Goal: Contribute content: Contribute content

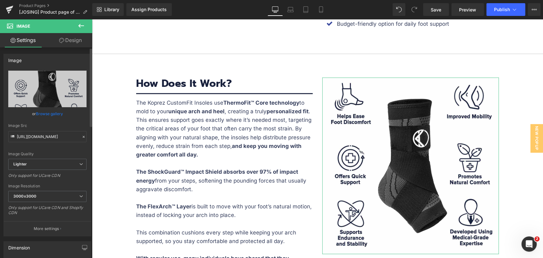
click at [52, 113] on link "Browse gallery" at bounding box center [49, 113] width 27 height 11
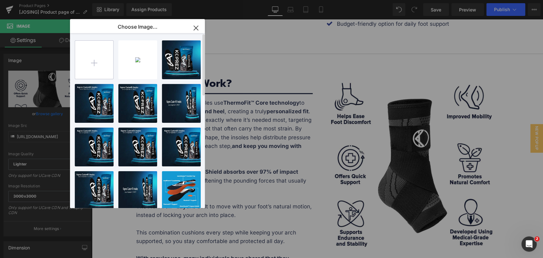
click at [96, 66] on input "file" at bounding box center [94, 60] width 38 height 38
type input "C:\fakepath\BANNER-3.jpg"
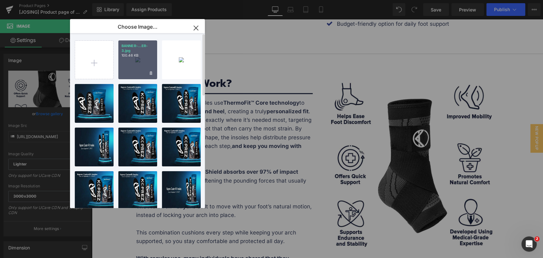
click at [148, 57] on p "100.46 KB" at bounding box center [138, 55] width 32 height 5
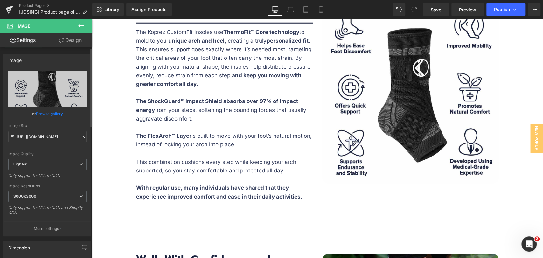
scroll to position [1167, 0]
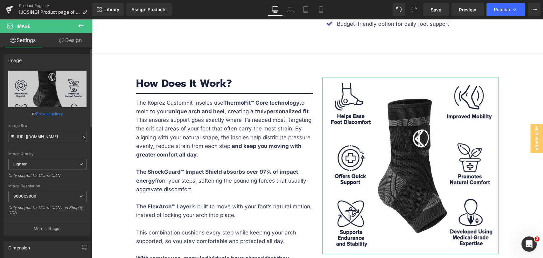
click at [47, 114] on link "Browse gallery" at bounding box center [49, 113] width 27 height 11
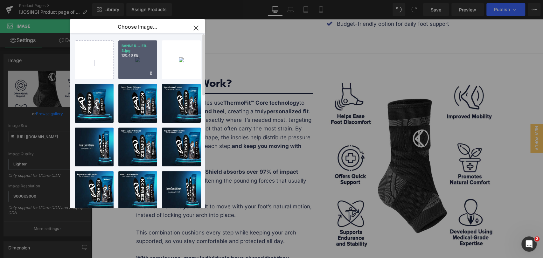
click at [140, 68] on div "BANNER-...ER-3.jpg 100.46 KB" at bounding box center [137, 59] width 39 height 39
type input "[URL][DOMAIN_NAME]"
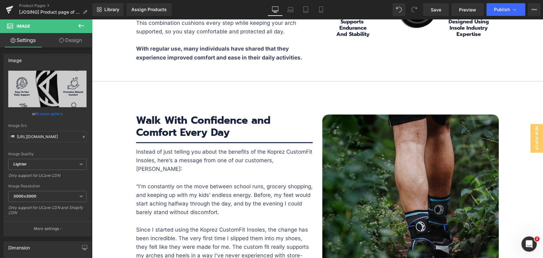
scroll to position [1379, 0]
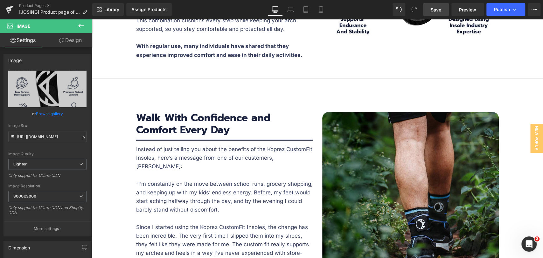
click at [428, 15] on link "Save" at bounding box center [436, 9] width 26 height 13
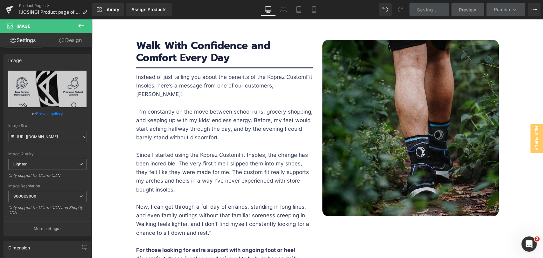
scroll to position [1450, 0]
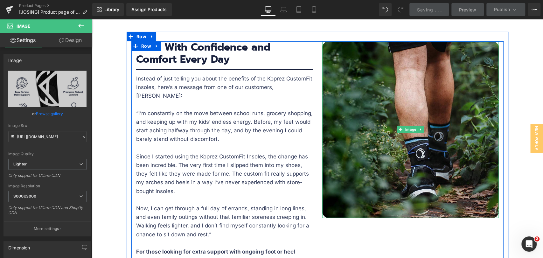
click at [407, 155] on img at bounding box center [410, 129] width 177 height 177
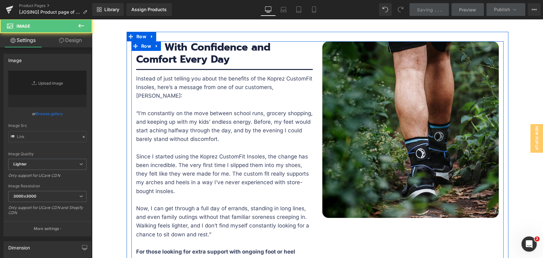
type input "[URL][DOMAIN_NAME]"
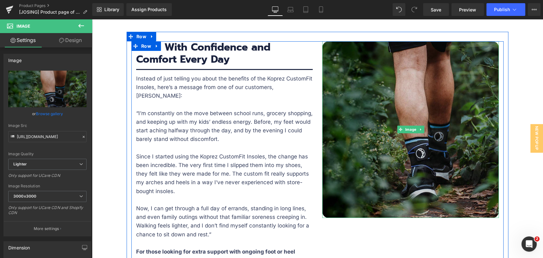
click at [416, 147] on img at bounding box center [410, 129] width 177 height 177
click at [421, 134] on img at bounding box center [410, 129] width 177 height 177
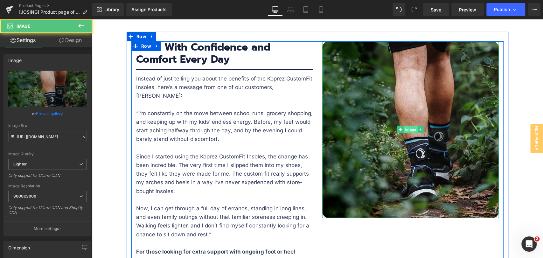
click at [407, 127] on span "Image" at bounding box center [411, 130] width 14 height 8
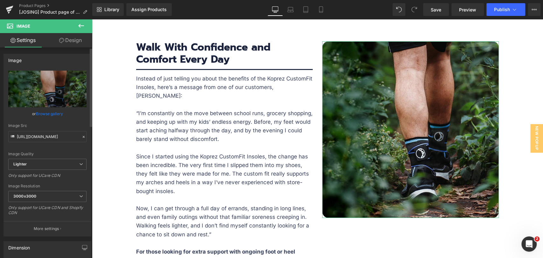
click at [46, 110] on link "Browse gallery" at bounding box center [49, 113] width 27 height 11
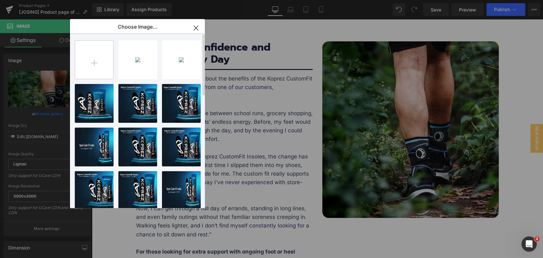
click at [96, 64] on input "file" at bounding box center [94, 60] width 38 height 38
type input "C:\fakepath\SQUARE-BANNER-2a.jpg"
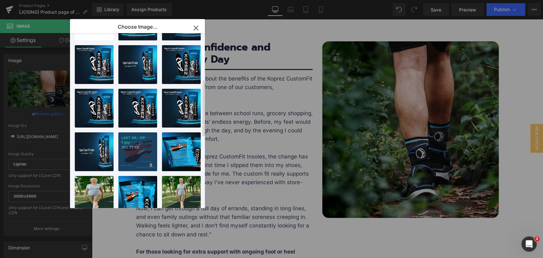
scroll to position [0, 0]
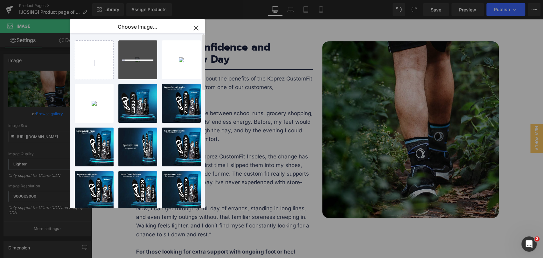
click at [137, 68] on div at bounding box center [137, 59] width 39 height 39
click at [151, 74] on icon at bounding box center [151, 73] width 2 height 4
click at [130, 74] on span "Yes" at bounding box center [130, 73] width 16 height 7
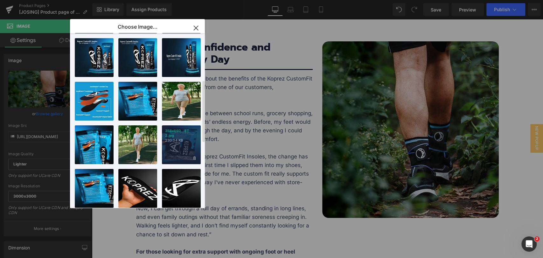
scroll to position [141, 0]
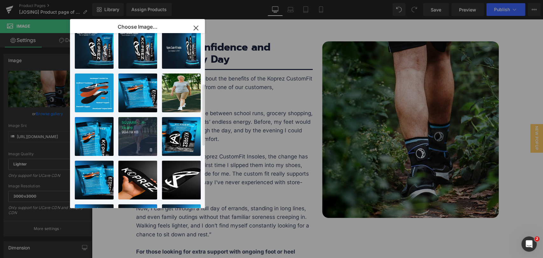
click at [137, 134] on p "904.19 KB" at bounding box center [138, 132] width 32 height 5
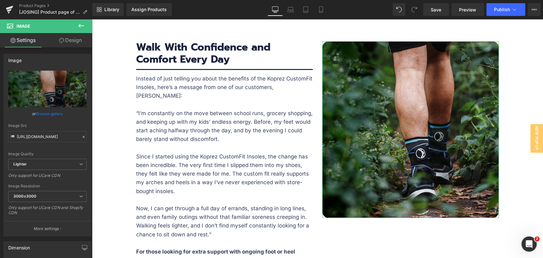
click at [52, 114] on link "Browse gallery" at bounding box center [49, 113] width 27 height 11
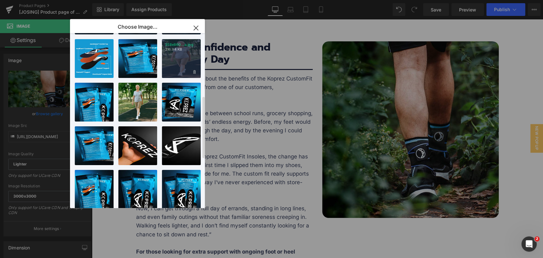
scroll to position [177, 0]
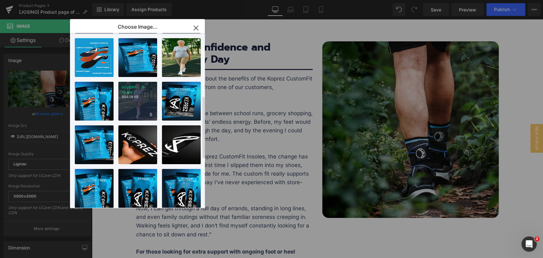
click at [141, 106] on div "SQUARE-...R-2a.jpg 904.19 KB" at bounding box center [137, 101] width 39 height 39
type input "[URL][DOMAIN_NAME]"
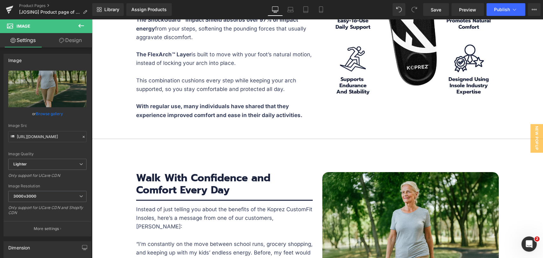
scroll to position [1414, 0]
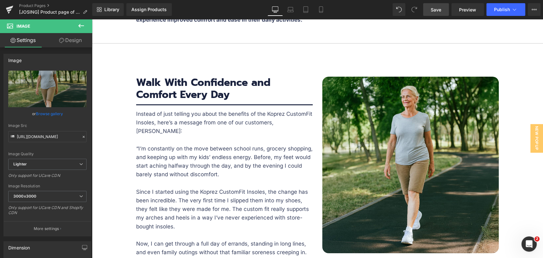
click at [435, 12] on span "Save" at bounding box center [436, 9] width 11 height 7
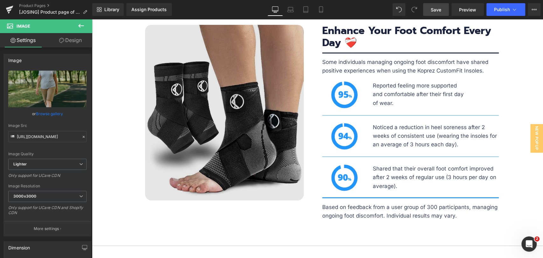
scroll to position [1697, 0]
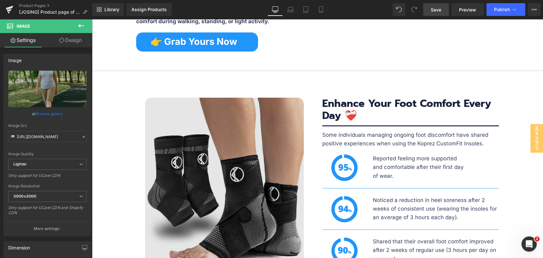
click at [265, 166] on img at bounding box center [224, 186] width 159 height 176
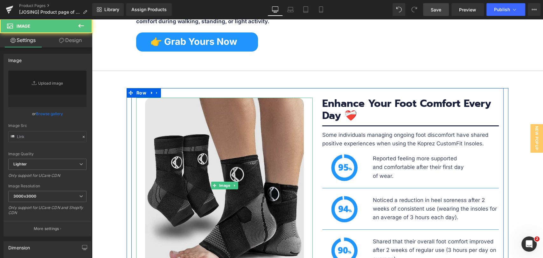
type input "[URL][DOMAIN_NAME]"
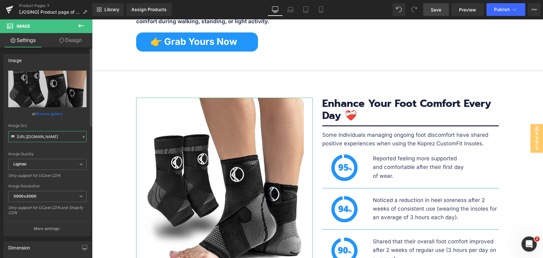
click at [46, 136] on input "[URL][DOMAIN_NAME]" at bounding box center [47, 136] width 78 height 11
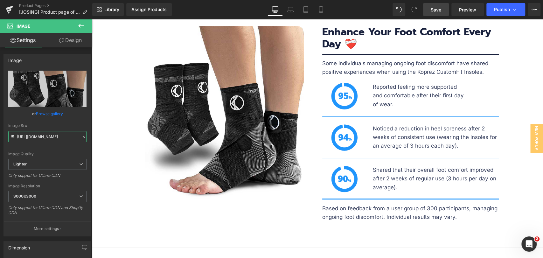
scroll to position [1768, 0]
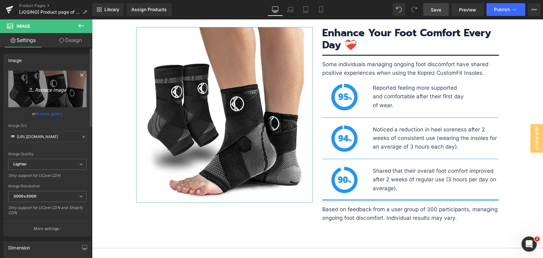
click at [53, 92] on icon "Replace Image" at bounding box center [47, 89] width 51 height 8
type input "C:\fakepath\LISTING-1.jpg"
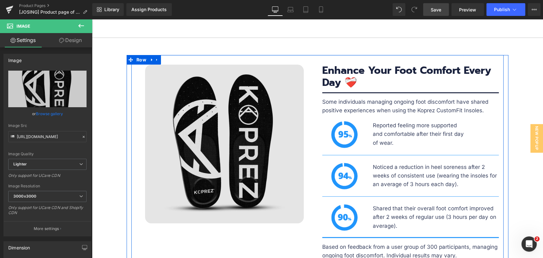
scroll to position [1733, 0]
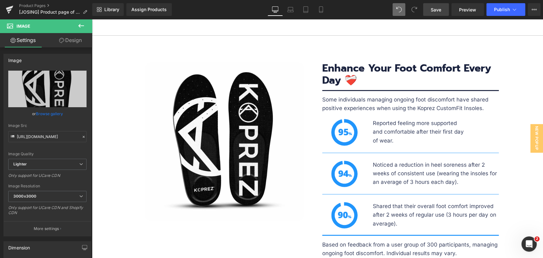
type input "[URL][DOMAIN_NAME]"
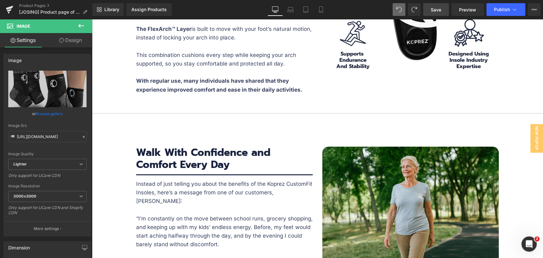
scroll to position [1344, 0]
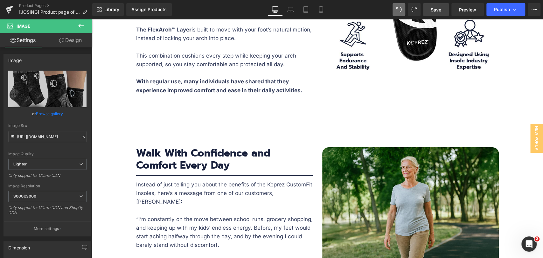
click at [441, 10] on span "Save" at bounding box center [436, 9] width 11 height 7
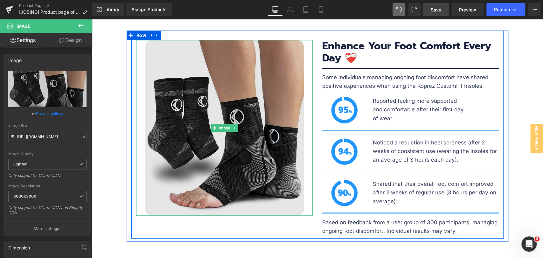
scroll to position [1733, 0]
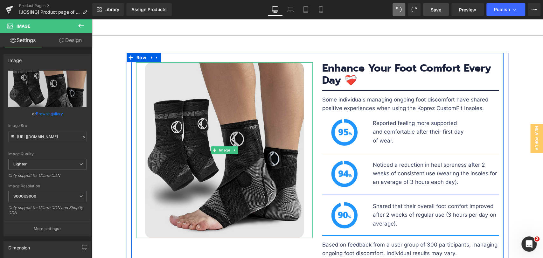
click at [242, 138] on img at bounding box center [224, 150] width 159 height 176
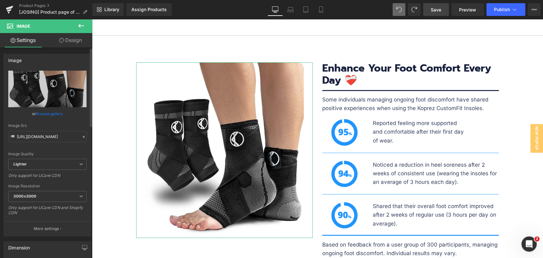
click at [59, 115] on link "Browse gallery" at bounding box center [49, 113] width 27 height 11
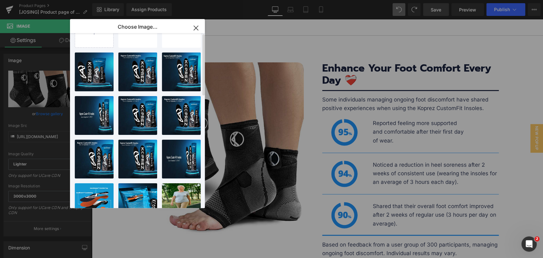
scroll to position [0, 0]
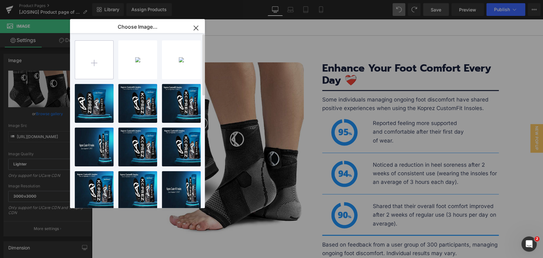
click at [98, 66] on input "file" at bounding box center [94, 60] width 38 height 38
type input "C:\fakepath\BANNER-4.jpg"
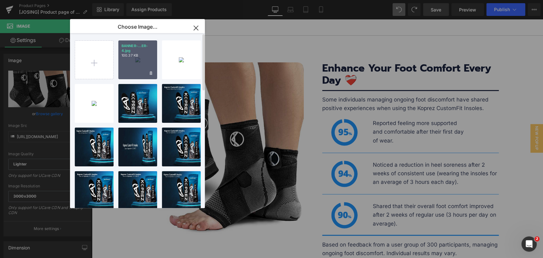
click at [135, 62] on div "BANNER-...ER-4.jpg 100.37 KB" at bounding box center [137, 59] width 39 height 39
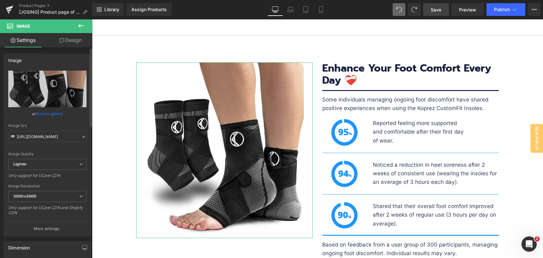
click at [51, 112] on link "Browse gallery" at bounding box center [49, 113] width 27 height 11
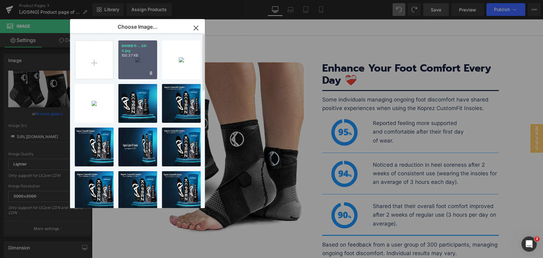
click at [132, 64] on div "BANNER-...ER-4.jpg 100.37 KB" at bounding box center [137, 59] width 39 height 39
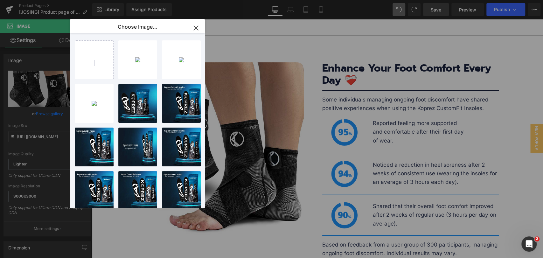
type input "[URL][DOMAIN_NAME]"
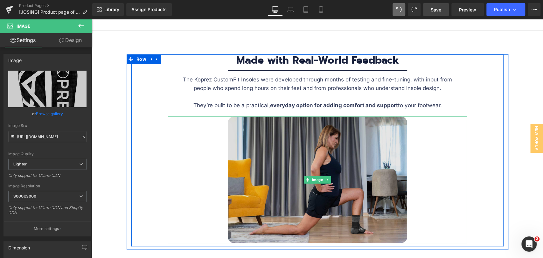
scroll to position [1980, 0]
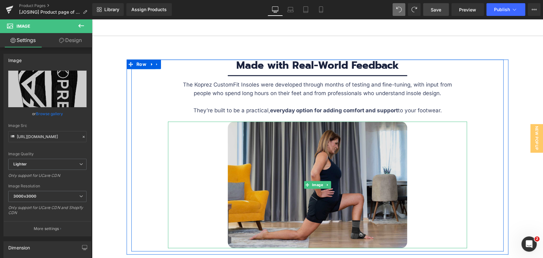
click at [321, 156] on img at bounding box center [317, 185] width 179 height 127
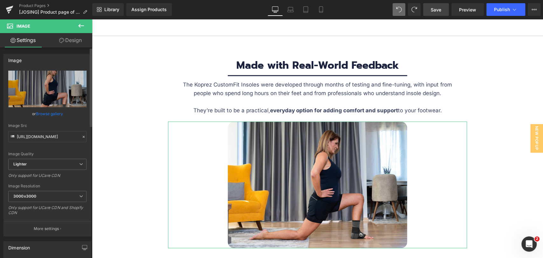
click at [46, 130] on div "Image Src [URL][DOMAIN_NAME]" at bounding box center [47, 132] width 78 height 19
click at [46, 131] on input "[URL][DOMAIN_NAME]" at bounding box center [47, 136] width 78 height 11
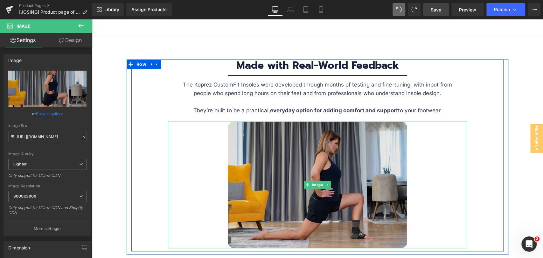
click at [318, 169] on img at bounding box center [317, 185] width 179 height 127
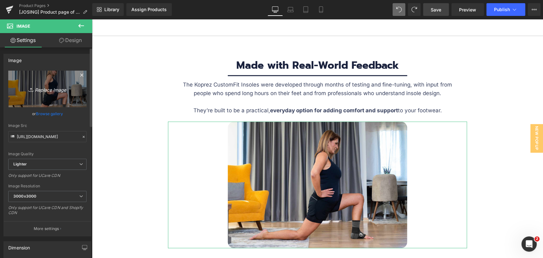
click at [45, 87] on icon "Replace Image" at bounding box center [47, 89] width 51 height 8
type input "C:\fakepath\BANNER-5.jpg"
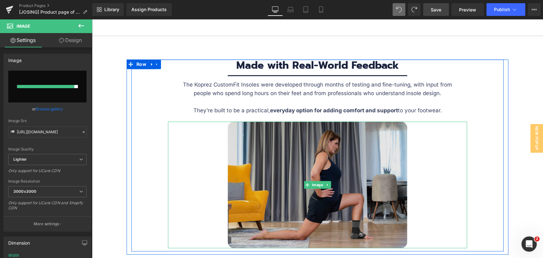
type input "[URL][DOMAIN_NAME]"
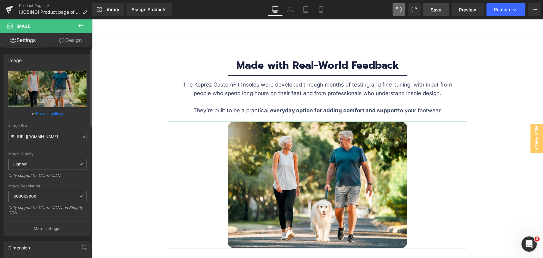
click at [55, 116] on link "Browse gallery" at bounding box center [49, 113] width 27 height 11
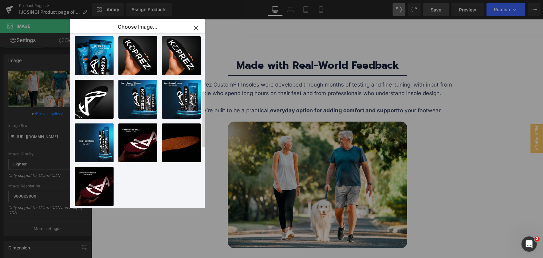
scroll to position [0, 0]
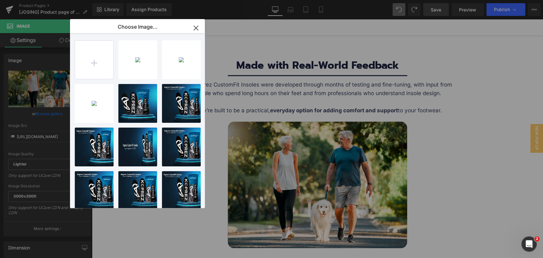
click at [195, 25] on icon "button" at bounding box center [196, 28] width 10 height 10
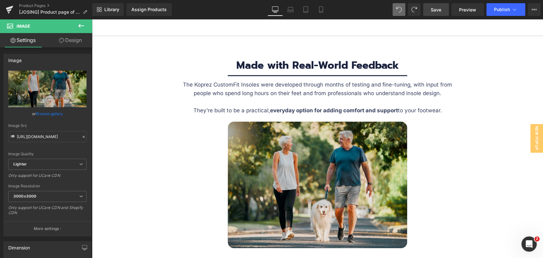
click at [325, 158] on img at bounding box center [317, 185] width 179 height 127
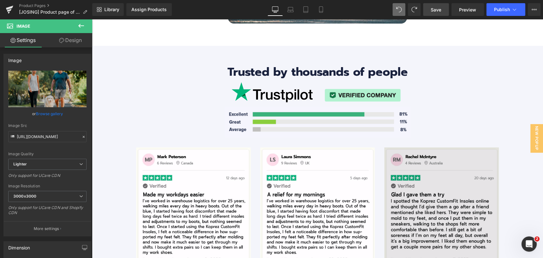
scroll to position [2263, 0]
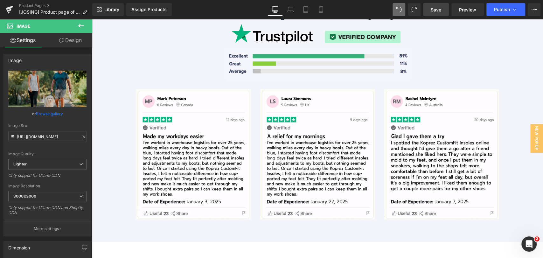
drag, startPoint x: 433, startPoint y: 7, endPoint x: 343, endPoint y: 133, distance: 154.7
click at [433, 7] on span "Save" at bounding box center [436, 9] width 11 height 7
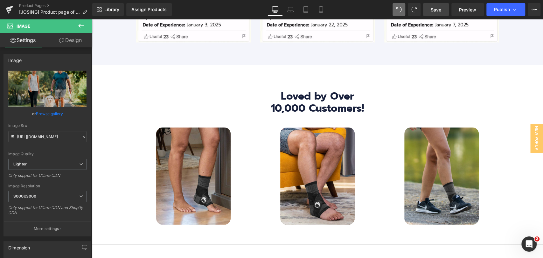
scroll to position [2440, 0]
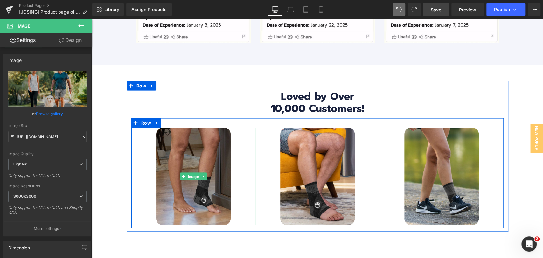
click at [199, 142] on img at bounding box center [193, 177] width 74 height 98
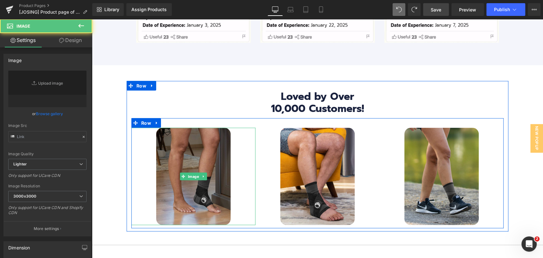
type input "[URL][DOMAIN_NAME]"
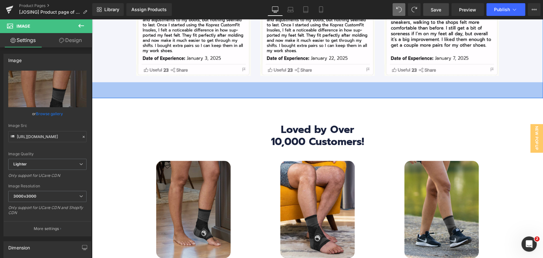
scroll to position [2475, 0]
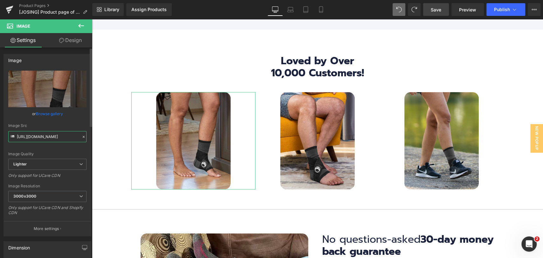
click at [52, 140] on input "[URL][DOMAIN_NAME]" at bounding box center [47, 136] width 78 height 11
click at [52, 139] on input "[URL][DOMAIN_NAME]" at bounding box center [47, 136] width 78 height 11
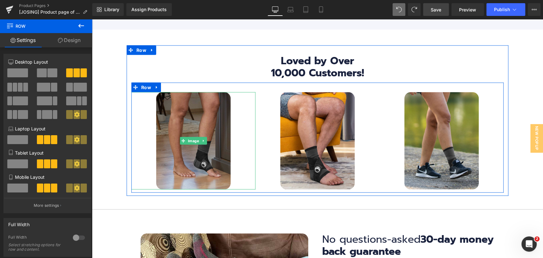
click at [200, 152] on img at bounding box center [193, 141] width 74 height 98
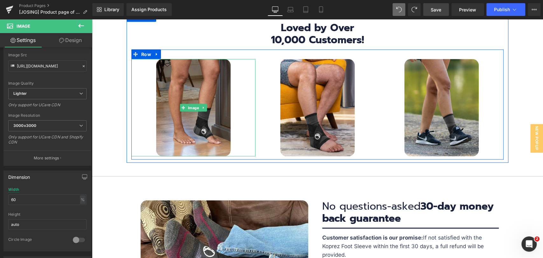
scroll to position [2510, 0]
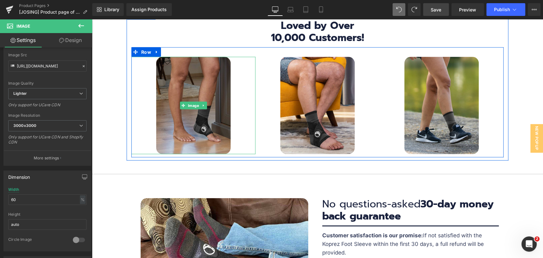
click at [201, 119] on img at bounding box center [193, 106] width 74 height 98
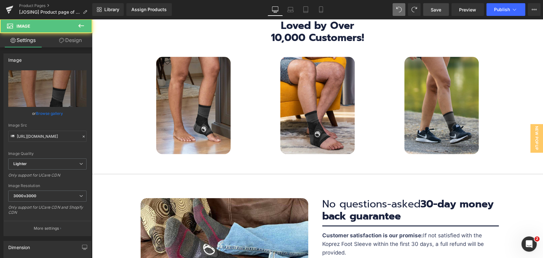
scroll to position [0, 0]
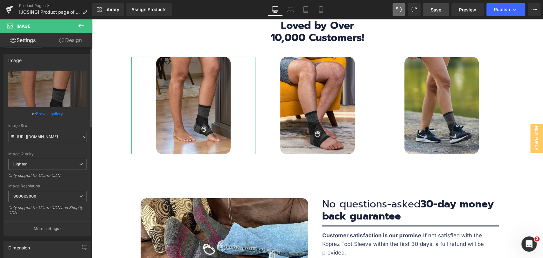
click at [53, 115] on link "Browse gallery" at bounding box center [49, 113] width 27 height 11
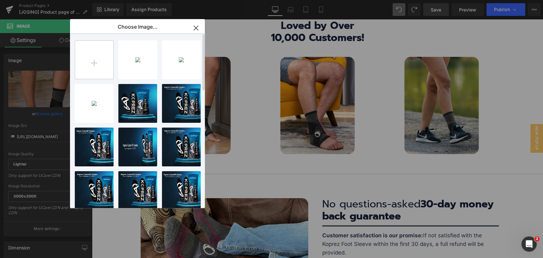
click at [104, 63] on input "file" at bounding box center [94, 60] width 38 height 38
type input "C:\fakepath\BANNER-6.jpg"
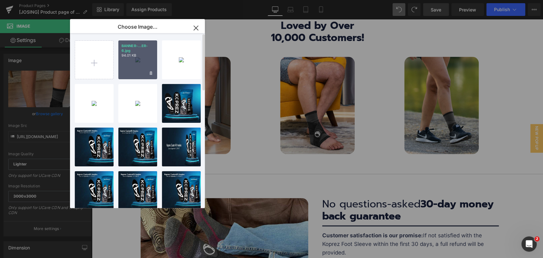
click at [135, 58] on p "94.01 KB" at bounding box center [138, 55] width 32 height 5
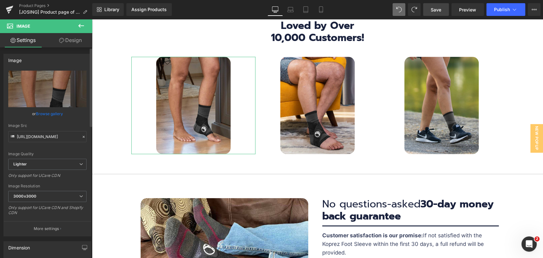
click at [53, 112] on link "Browse gallery" at bounding box center [49, 113] width 27 height 11
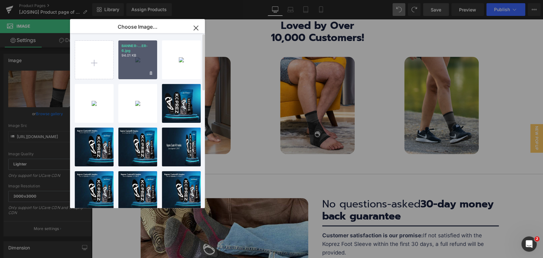
drag, startPoint x: 139, startPoint y: 67, endPoint x: 76, endPoint y: 56, distance: 63.8
click at [139, 67] on div "BANNER-...ER-6.jpg 94.01 KB" at bounding box center [137, 59] width 39 height 39
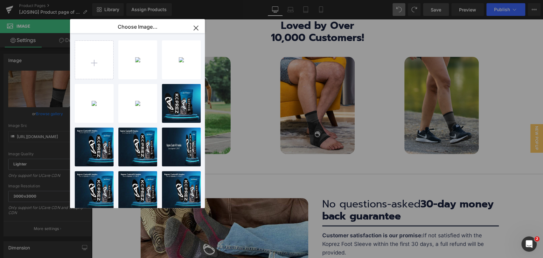
type input "[URL][DOMAIN_NAME]"
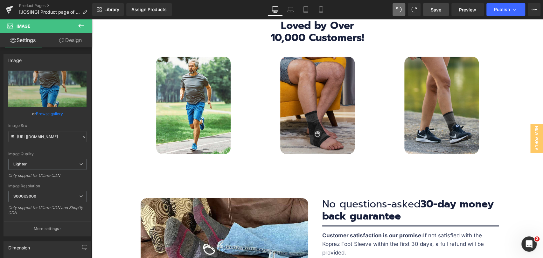
click at [323, 115] on img at bounding box center [317, 106] width 74 height 98
click at [326, 111] on img at bounding box center [317, 106] width 74 height 98
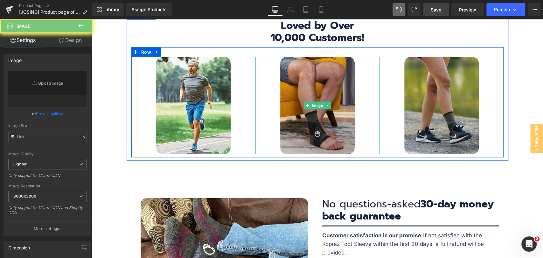
click at [319, 100] on img at bounding box center [317, 106] width 74 height 98
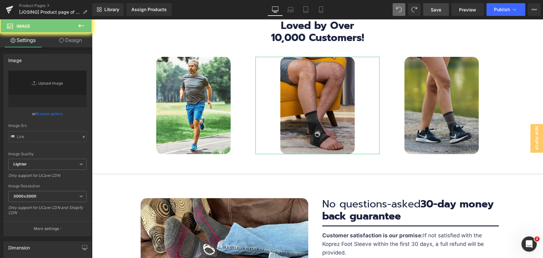
click at [309, 112] on img at bounding box center [317, 106] width 74 height 98
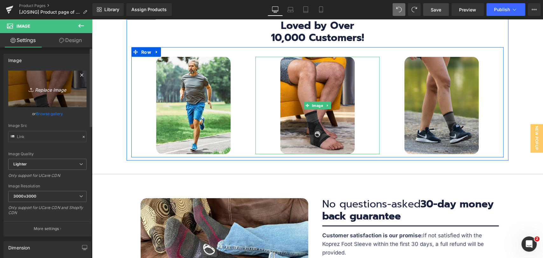
type input "[URL][DOMAIN_NAME]"
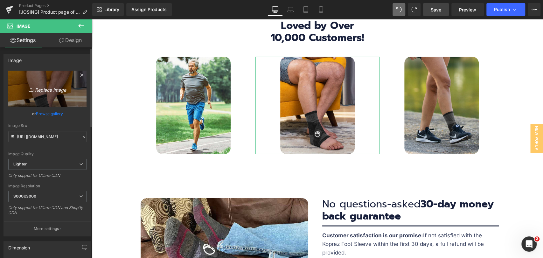
click at [53, 90] on icon "Replace Image" at bounding box center [47, 89] width 51 height 8
type input "C:\fakepath\BANNER-6.3.jpg"
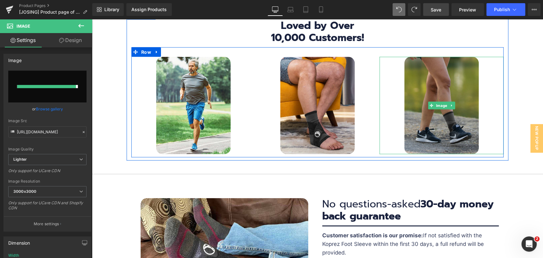
type input "[URL][DOMAIN_NAME]"
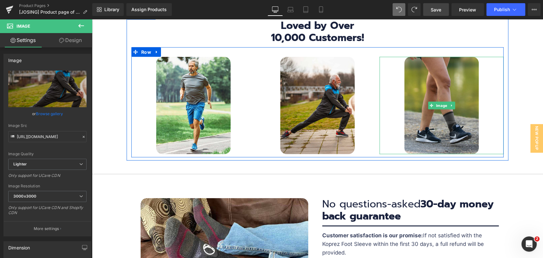
drag, startPoint x: 426, startPoint y: 86, endPoint x: 543, endPoint y: 198, distance: 161.6
click at [426, 86] on img at bounding box center [442, 106] width 74 height 98
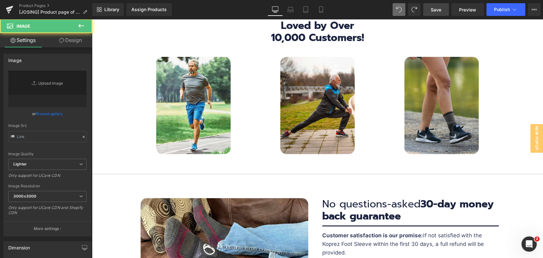
type input "[URL][DOMAIN_NAME]"
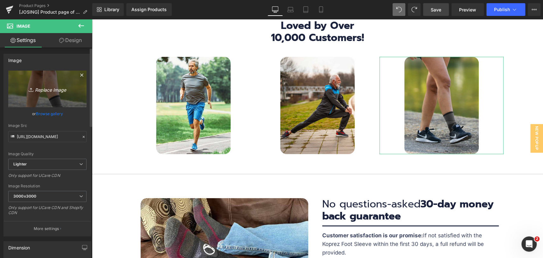
click at [53, 89] on icon "Replace Image" at bounding box center [47, 89] width 51 height 8
type input "C:\fakepath\BANNER-6.2.jpg"
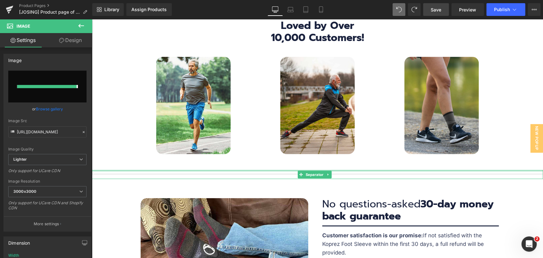
type input "[URL][DOMAIN_NAME]"
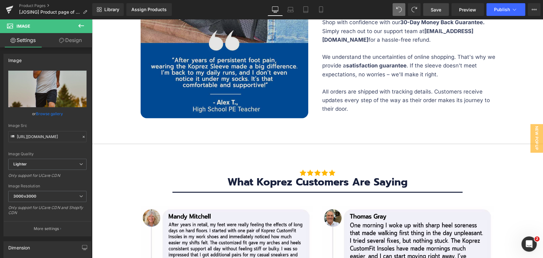
scroll to position [2652, 0]
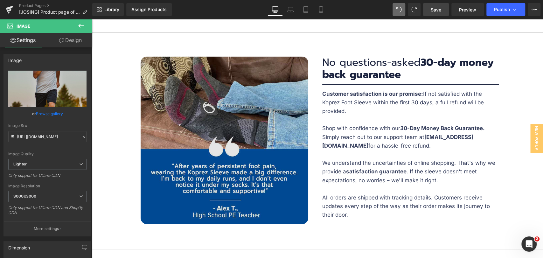
click at [245, 87] on img at bounding box center [225, 141] width 168 height 168
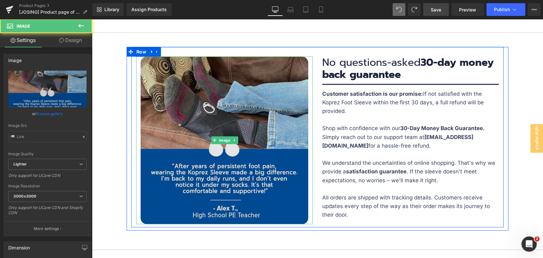
type input "[URL][DOMAIN_NAME]"
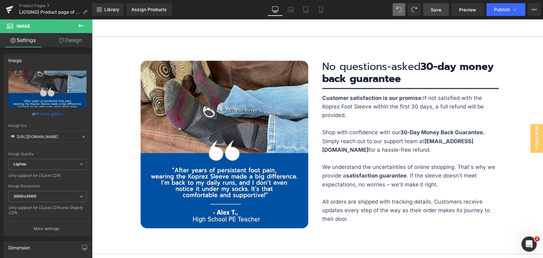
scroll to position [2581, 0]
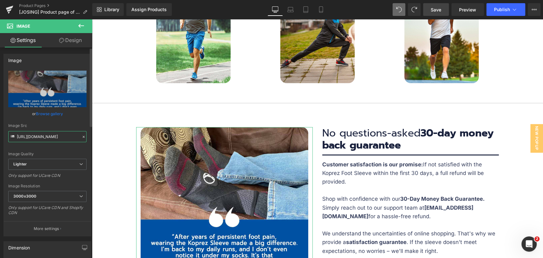
click at [55, 138] on input "[URL][DOMAIN_NAME]" at bounding box center [47, 136] width 78 height 11
click at [54, 138] on input "[URL][DOMAIN_NAME]" at bounding box center [47, 136] width 78 height 11
click at [64, 135] on input "[URL][DOMAIN_NAME]" at bounding box center [47, 136] width 78 height 11
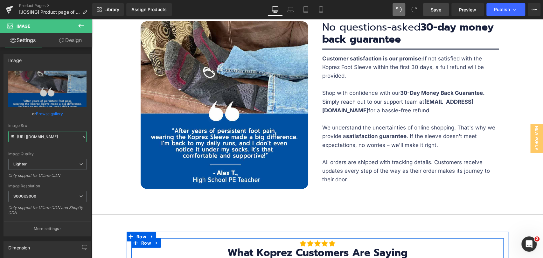
scroll to position [2652, 0]
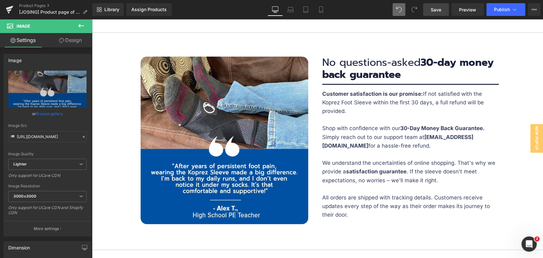
click at [288, 230] on div "Rendering Content" at bounding box center [271, 232] width 39 height 7
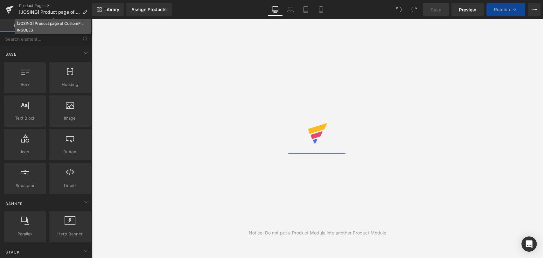
click at [84, 11] on icon at bounding box center [85, 12] width 4 height 4
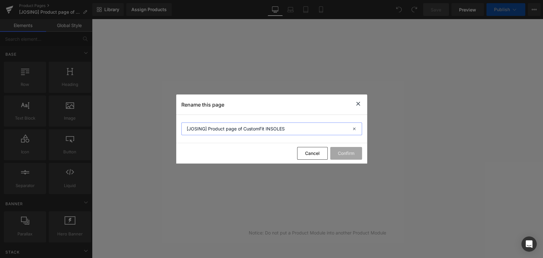
click at [287, 127] on input "[JOSING] Product page of CustomFit INSOLES" at bounding box center [271, 129] width 181 height 13
click at [284, 129] on input "[JOSING] Product page of CustomFit INSOLES" at bounding box center [271, 129] width 181 height 13
click at [181, 124] on input "[JOSING] Product page of CustomFit INSOLES" at bounding box center [271, 129] width 181 height 13
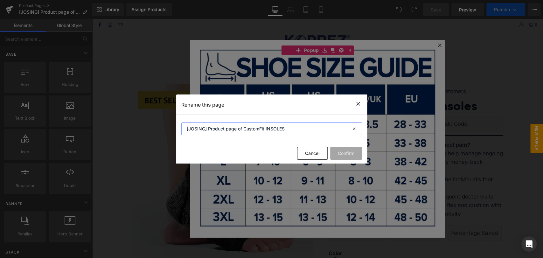
click at [221, 130] on input "[JOSING] Product page of CustomFit INSOLES" at bounding box center [271, 129] width 181 height 13
click at [286, 128] on input "[JOSING] Product page of CustomFit INSOLES" at bounding box center [271, 129] width 181 height 13
click at [351, 127] on icon at bounding box center [355, 129] width 14 height 13
click at [313, 151] on button "Cancel" at bounding box center [312, 153] width 31 height 13
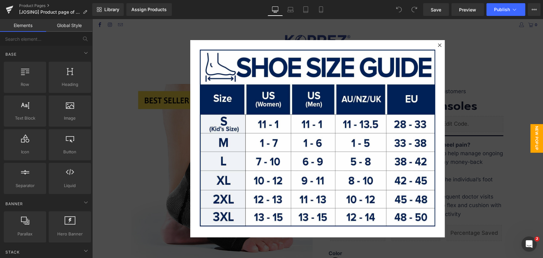
click at [436, 45] on div at bounding box center [440, 45] width 8 height 8
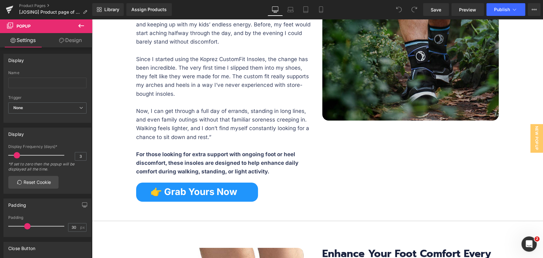
scroll to position [1520, 0]
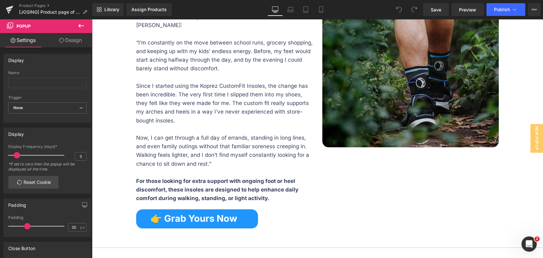
click at [411, 93] on img at bounding box center [410, 59] width 177 height 177
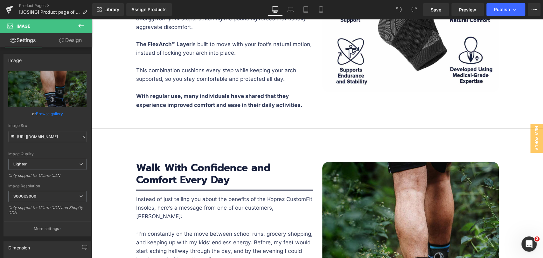
scroll to position [1308, 0]
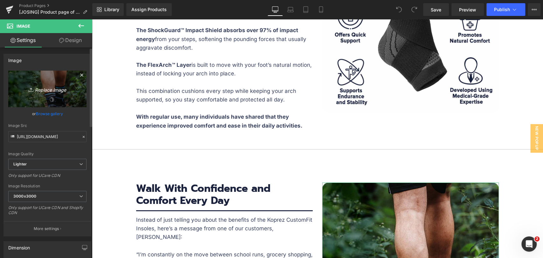
click at [41, 88] on icon "Replace Image" at bounding box center [47, 89] width 51 height 8
type input "C:\fakepath\SQUARE-BANNER-2a.jpg"
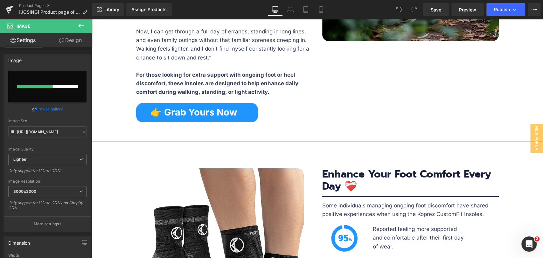
scroll to position [1733, 0]
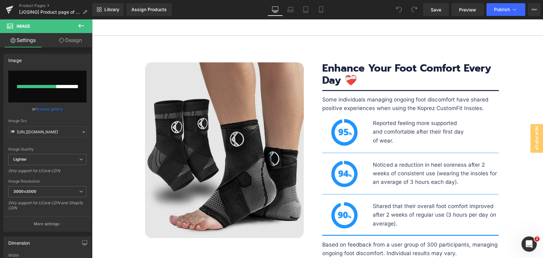
click at [234, 126] on img at bounding box center [224, 150] width 159 height 176
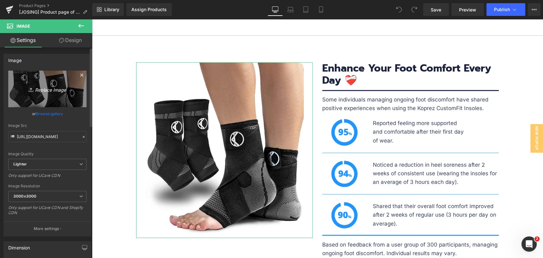
click at [50, 87] on icon "Replace Image" at bounding box center [47, 89] width 51 height 8
type input "C:\fakepath\BANNER-4.jpg"
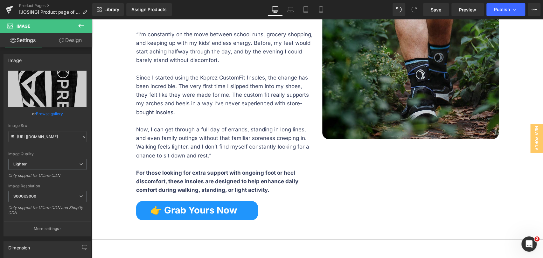
scroll to position [1520, 0]
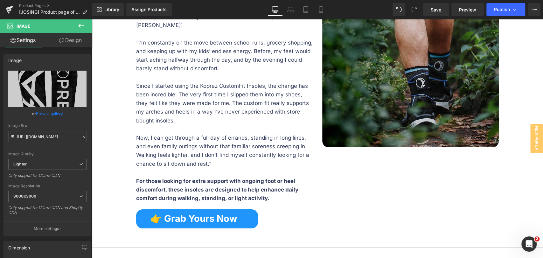
click at [395, 78] on img at bounding box center [410, 59] width 177 height 177
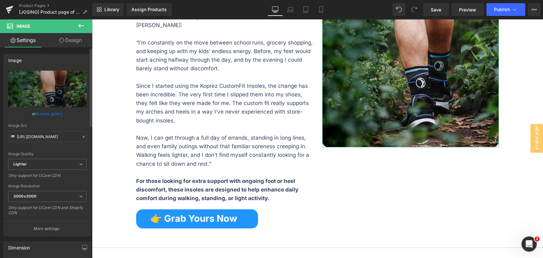
click at [53, 115] on link "Browse gallery" at bounding box center [49, 113] width 27 height 11
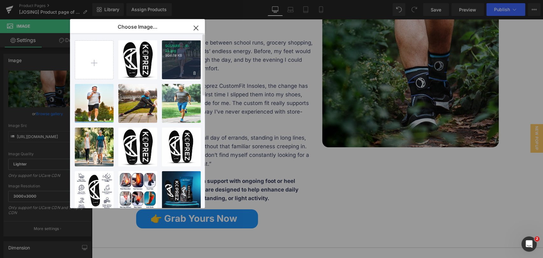
click at [183, 62] on div "SQUARE-...R-2a.jpg 904.19 KB" at bounding box center [181, 59] width 39 height 39
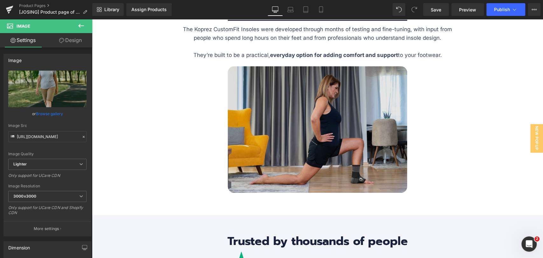
scroll to position [2086, 0]
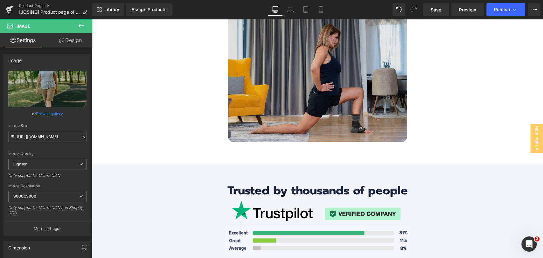
click at [298, 99] on img at bounding box center [317, 79] width 179 height 127
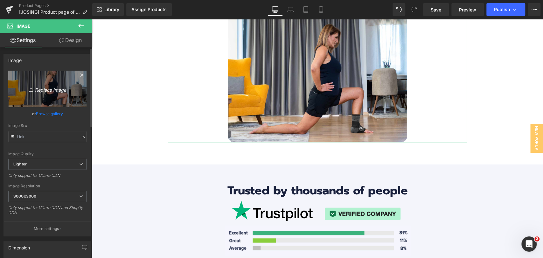
click at [44, 92] on icon "Replace Image" at bounding box center [47, 89] width 51 height 8
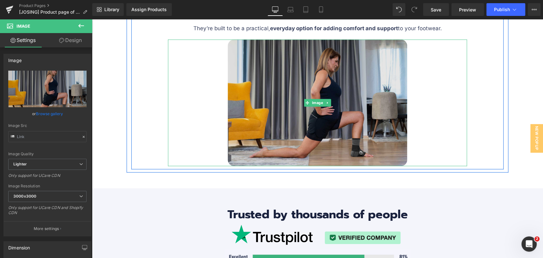
scroll to position [2051, 0]
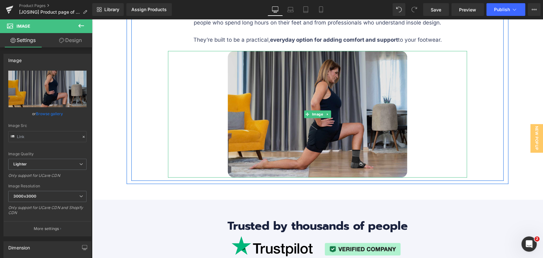
click at [350, 125] on img at bounding box center [317, 114] width 179 height 127
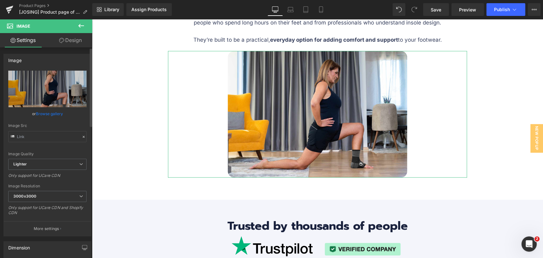
click at [47, 110] on link "Browse gallery" at bounding box center [49, 113] width 27 height 11
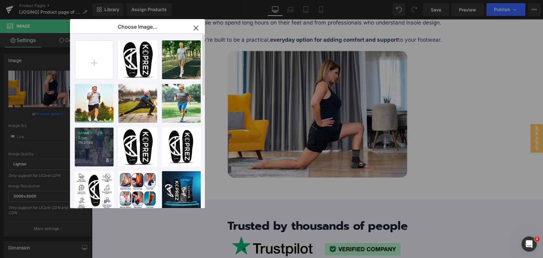
click at [97, 143] on p "119.21 KB" at bounding box center [94, 142] width 32 height 5
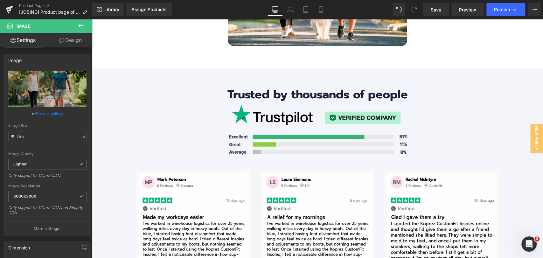
scroll to position [2334, 0]
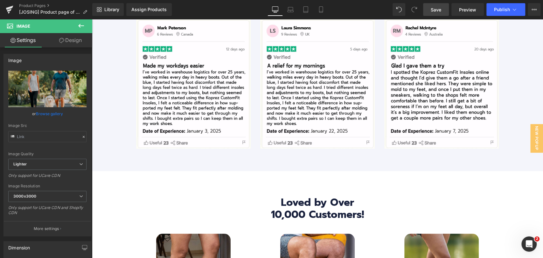
click at [441, 8] on span "Save" at bounding box center [436, 9] width 11 height 7
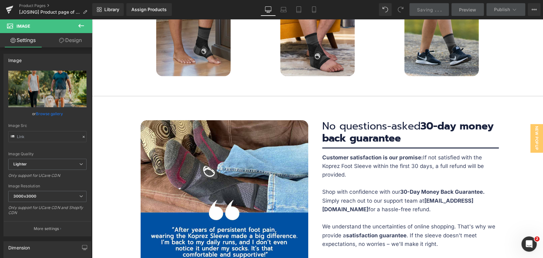
scroll to position [2546, 0]
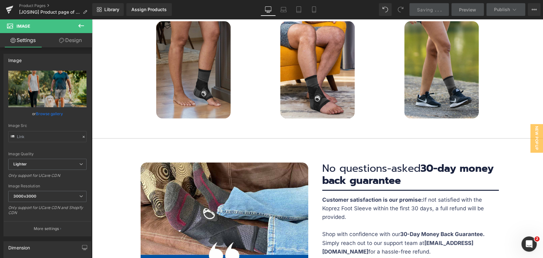
click at [200, 96] on img at bounding box center [193, 70] width 74 height 98
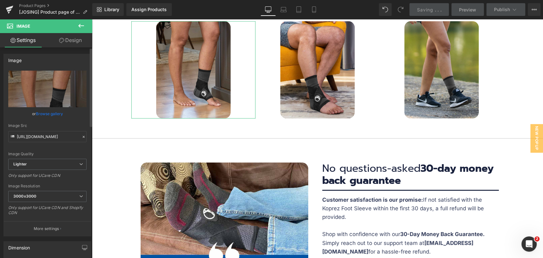
click at [55, 113] on link "Browse gallery" at bounding box center [49, 113] width 27 height 11
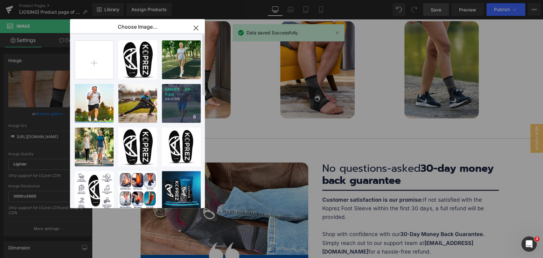
click at [173, 102] on div "BANNER-...ER-6.jpg 94.01 KB" at bounding box center [181, 103] width 39 height 39
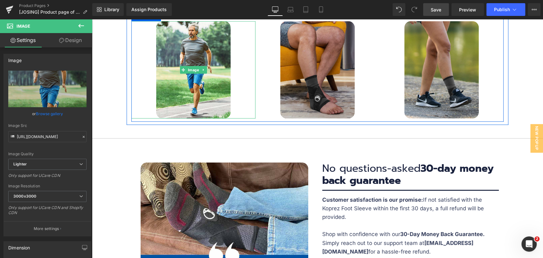
click at [322, 84] on img at bounding box center [317, 70] width 74 height 98
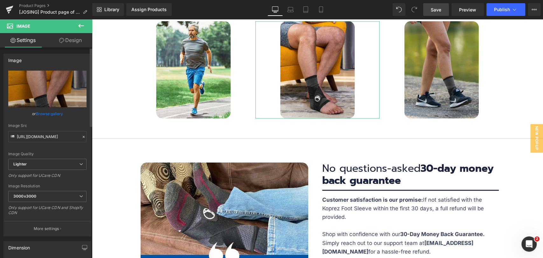
click at [55, 115] on link "Browse gallery" at bounding box center [49, 113] width 27 height 11
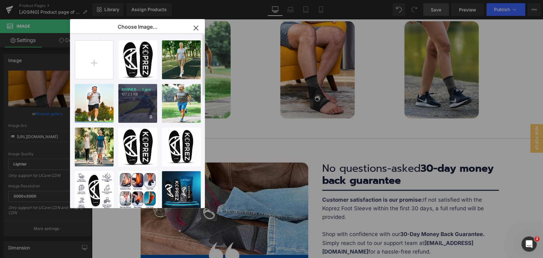
drag, startPoint x: 143, startPoint y: 97, endPoint x: 60, endPoint y: 76, distance: 84.9
click at [143, 97] on div "BANNER-...3.jpg 107.23 KB" at bounding box center [137, 103] width 39 height 39
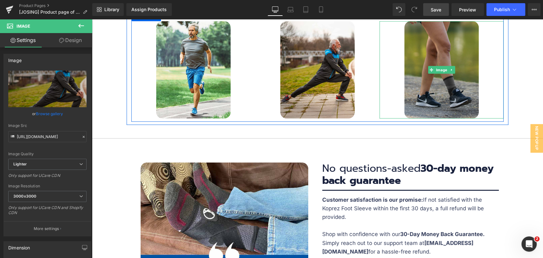
click at [433, 94] on img at bounding box center [442, 70] width 74 height 98
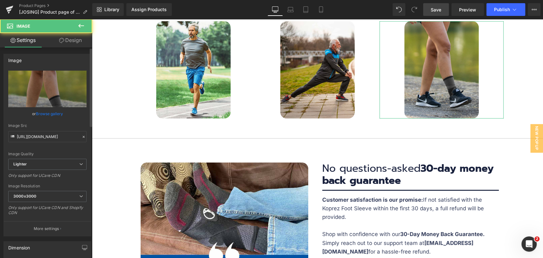
click at [46, 115] on link "Browse gallery" at bounding box center [49, 113] width 27 height 11
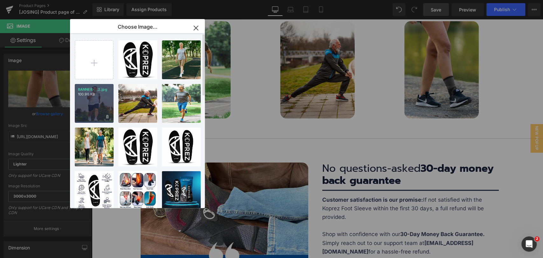
click at [87, 105] on div "BANNER-...2.jpg 100.96 KB" at bounding box center [94, 103] width 39 height 39
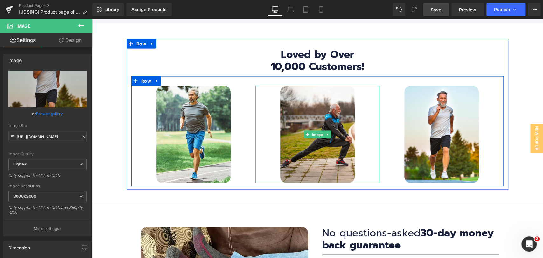
scroll to position [2475, 0]
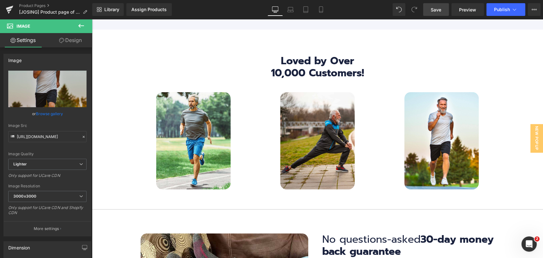
click at [438, 11] on span "Save" at bounding box center [436, 9] width 11 height 7
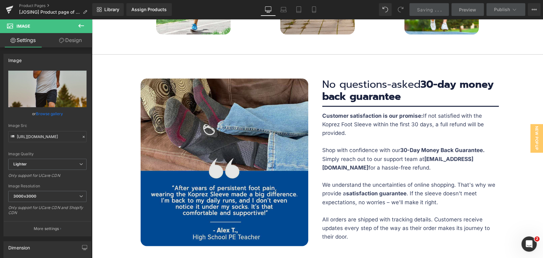
scroll to position [2652, 0]
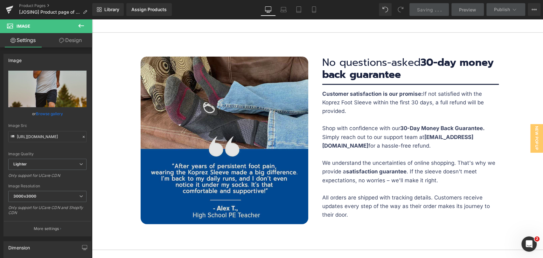
click at [258, 126] on img at bounding box center [225, 141] width 168 height 168
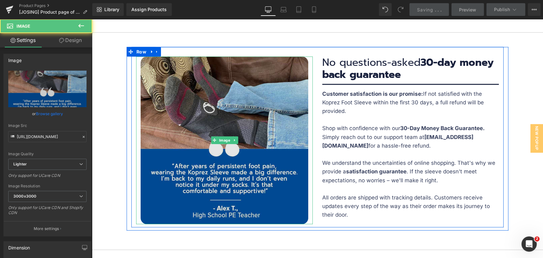
scroll to position [2581, 0]
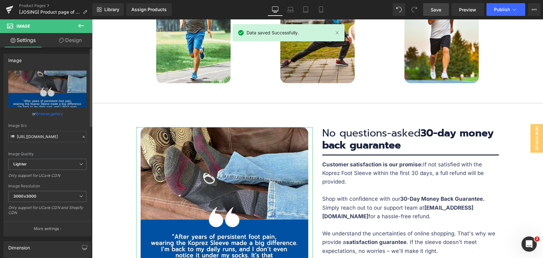
click at [52, 111] on link "Browse gallery" at bounding box center [49, 113] width 27 height 11
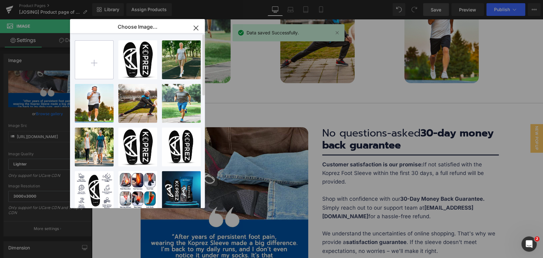
click at [99, 64] on input "file" at bounding box center [94, 60] width 38 height 38
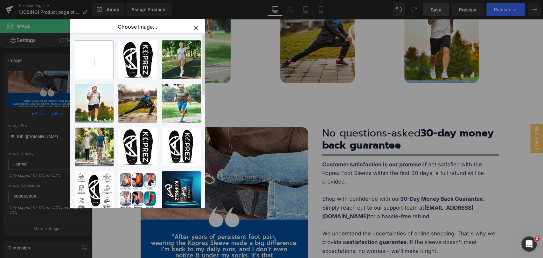
type input "C:\fakepath\Reviews-_2.jpg"
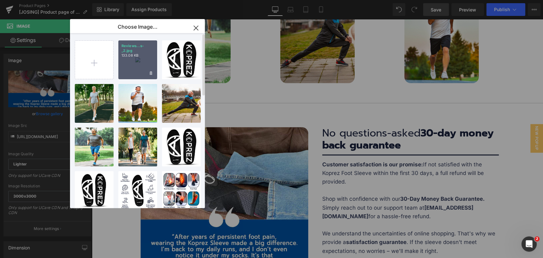
click at [135, 62] on div "Reviews...s-_2.jpg 133.08 KB" at bounding box center [137, 59] width 39 height 39
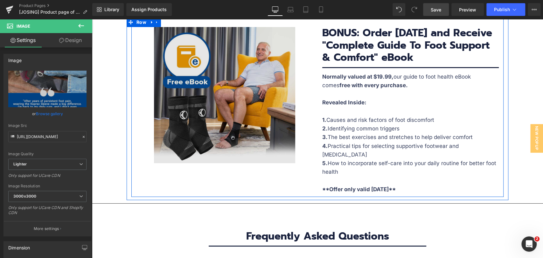
scroll to position [3218, 0]
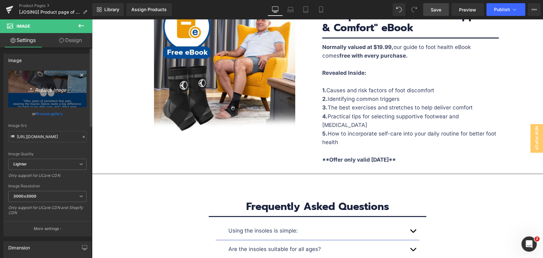
click at [56, 89] on icon "Replace Image" at bounding box center [47, 89] width 51 height 8
type input "C:\fakepath\Reviews-_2.jpg"
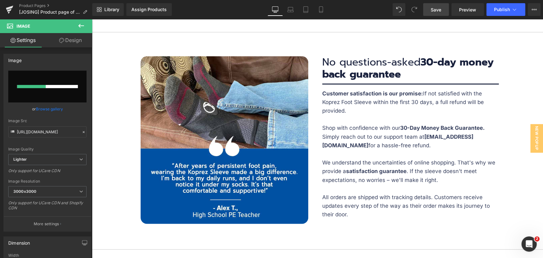
scroll to position [2617, 0]
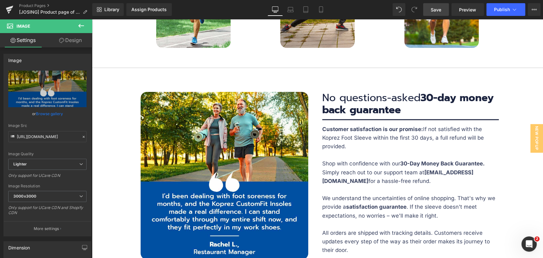
click at [438, 9] on span "Save" at bounding box center [436, 9] width 11 height 7
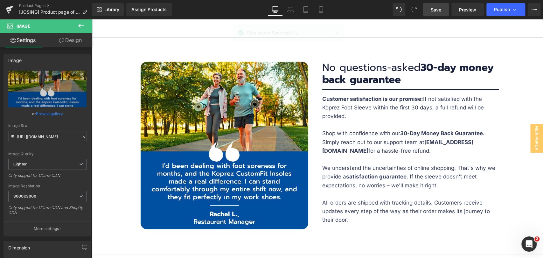
scroll to position [2581, 0]
